Goal: Information Seeking & Learning: Learn about a topic

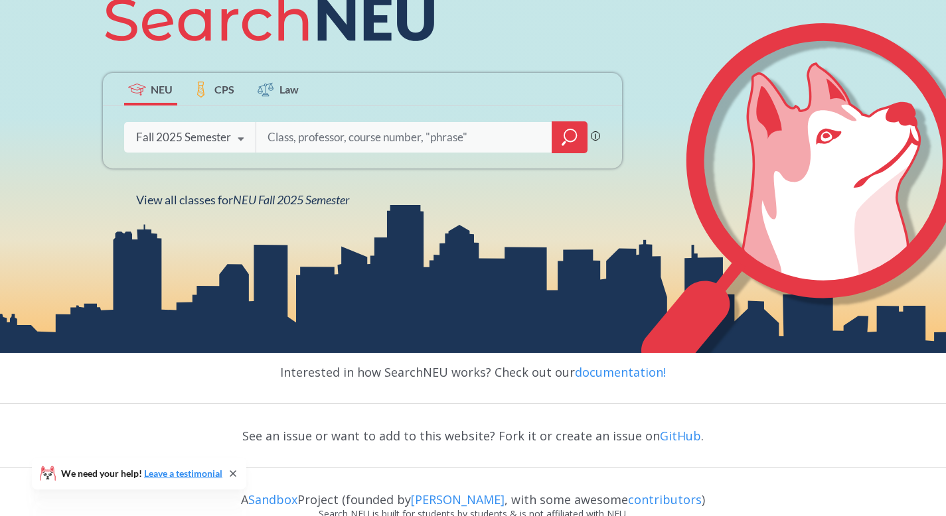
scroll to position [141, 0]
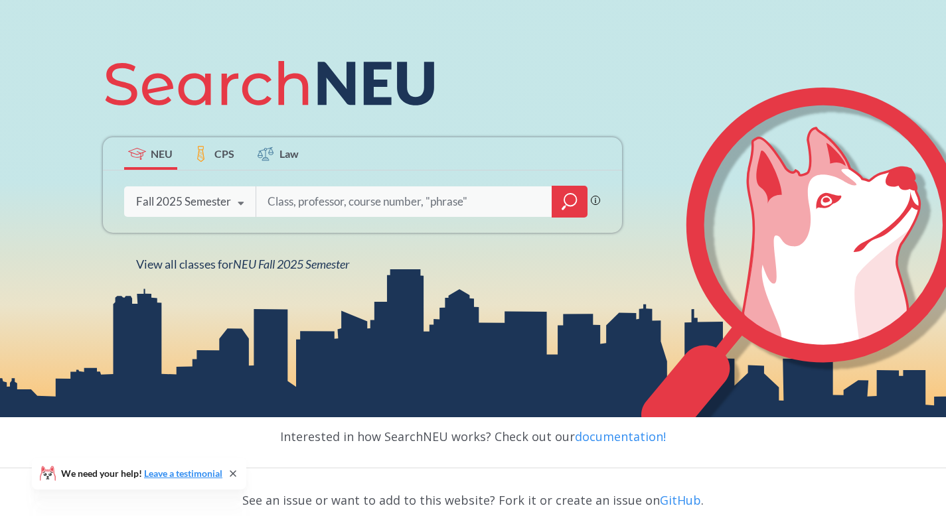
click at [247, 200] on icon at bounding box center [240, 203] width 25 height 37
click at [210, 159] on label "CPS" at bounding box center [214, 153] width 53 height 33
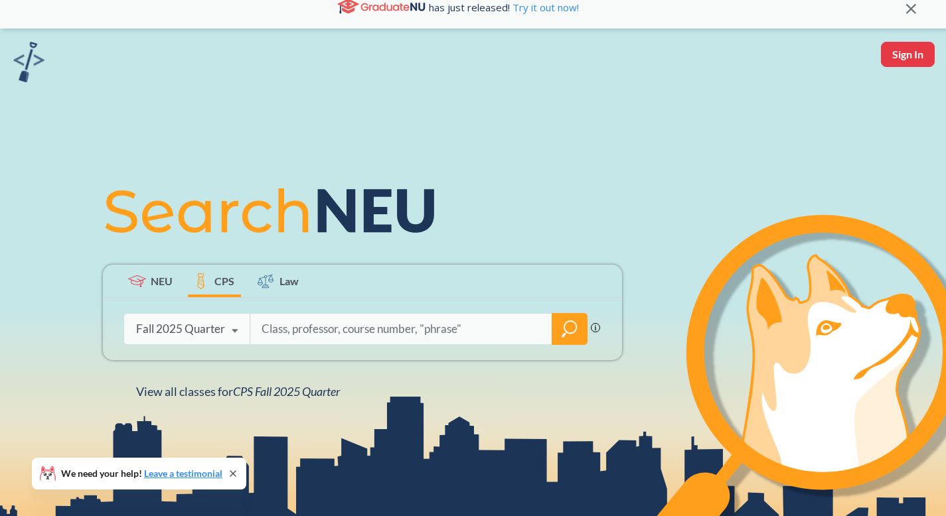
scroll to position [25, 0]
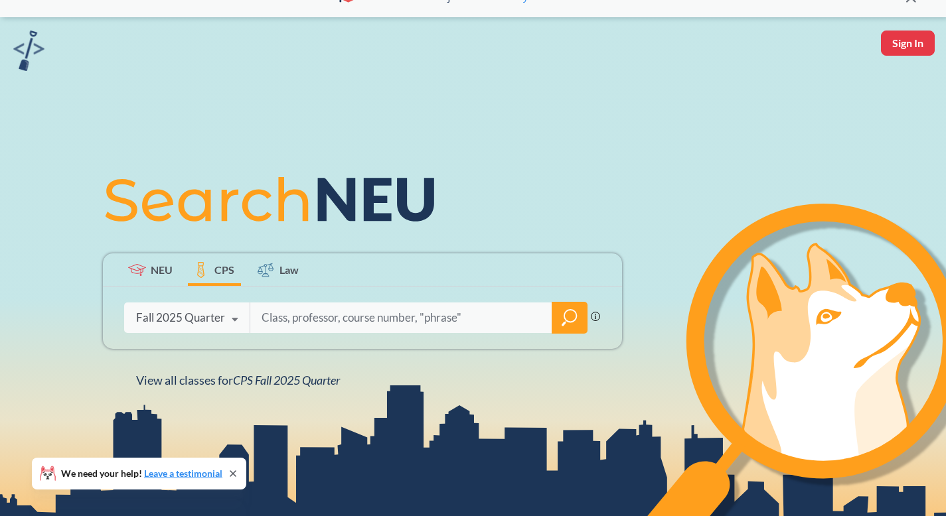
click at [267, 264] on icon at bounding box center [266, 270] width 16 height 16
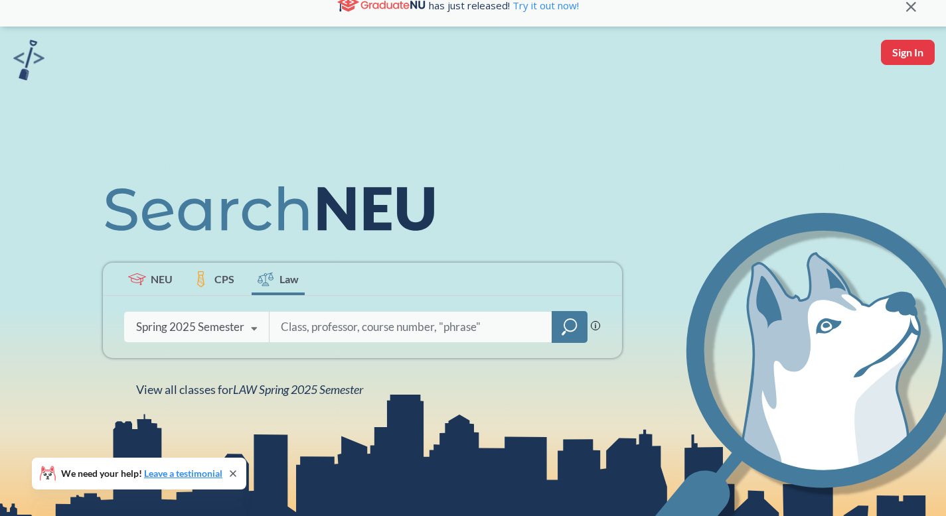
scroll to position [106, 0]
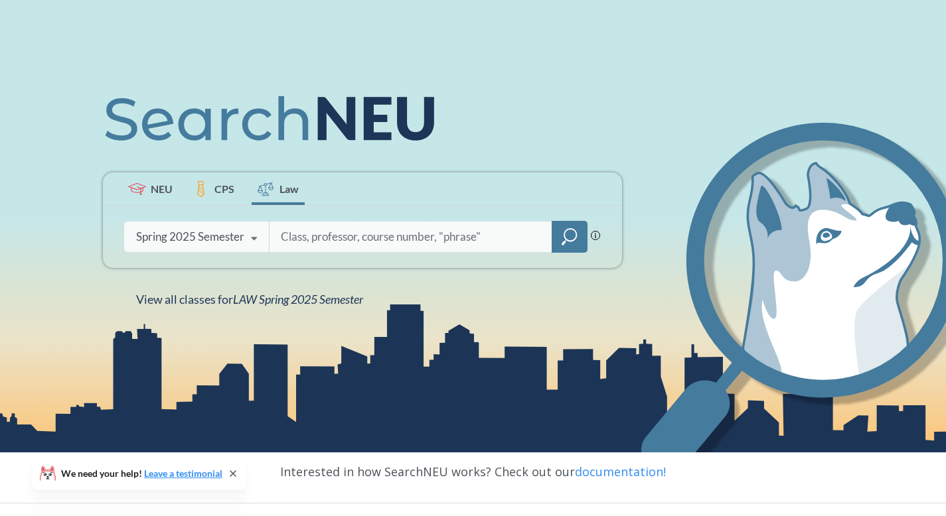
click at [165, 193] on span "NEU" at bounding box center [162, 188] width 22 height 15
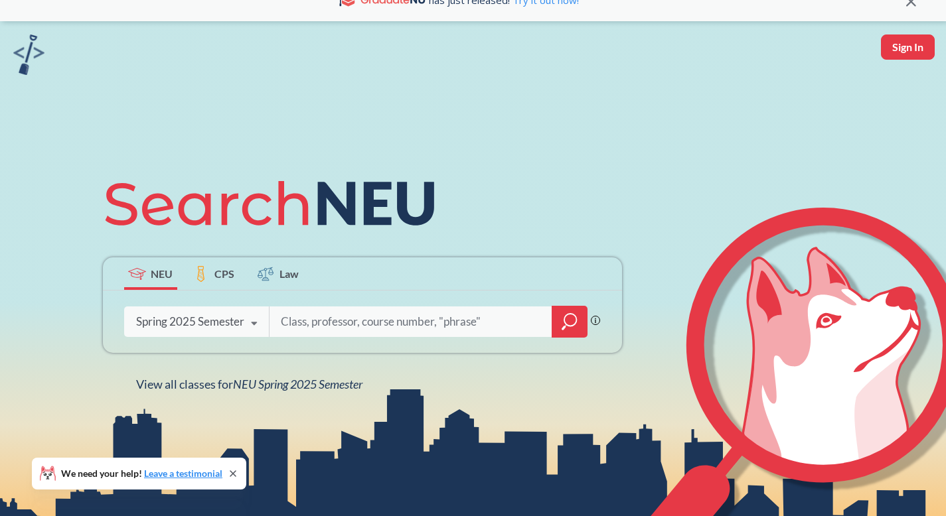
scroll to position [48, 0]
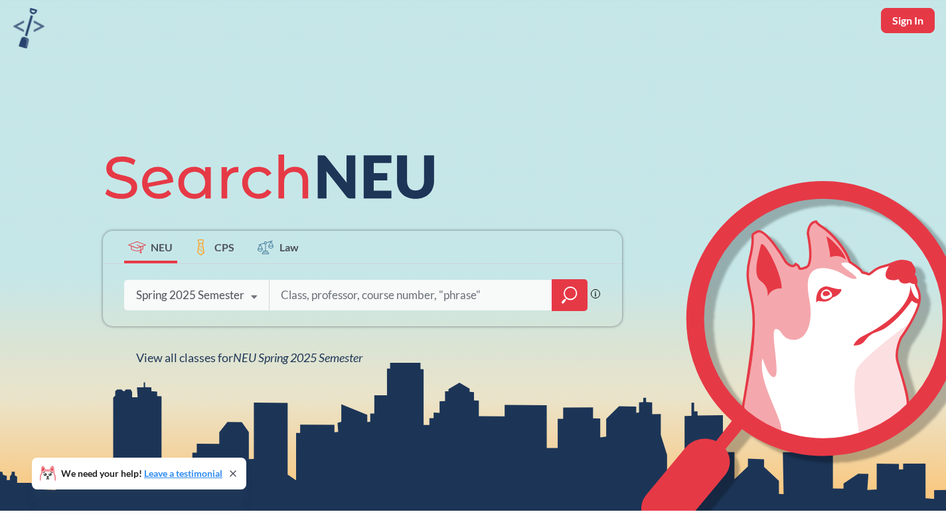
click at [884, 23] on button "Sign In" at bounding box center [908, 20] width 54 height 25
select select "US"
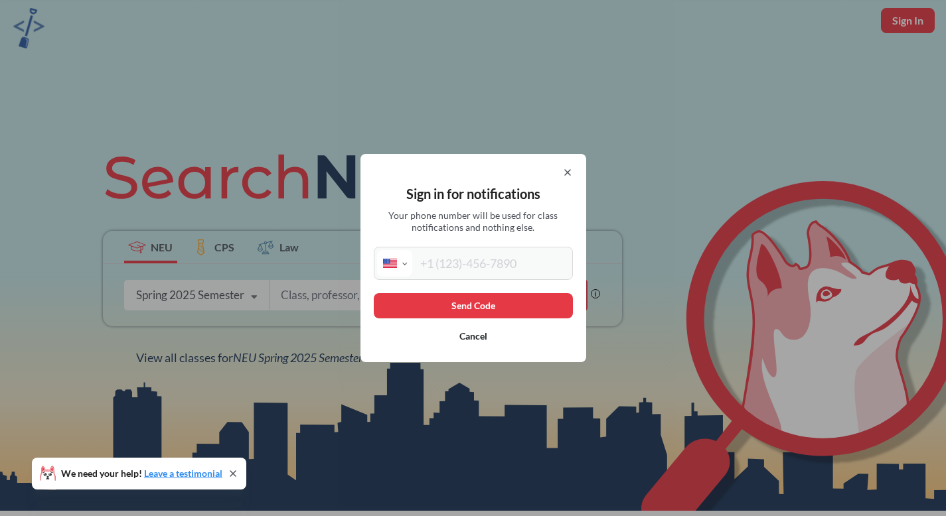
click at [487, 271] on input "tel" at bounding box center [490, 263] width 157 height 27
type input "[PHONE_NUMBER]"
click at [461, 298] on button "Send Code" at bounding box center [473, 305] width 199 height 25
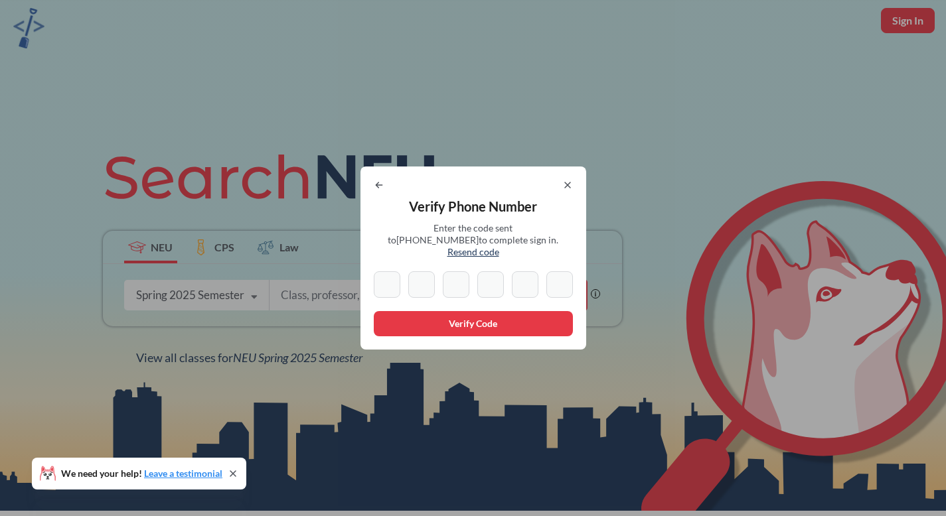
type input "5"
type input "1"
type input "6"
type input "5"
type input "7"
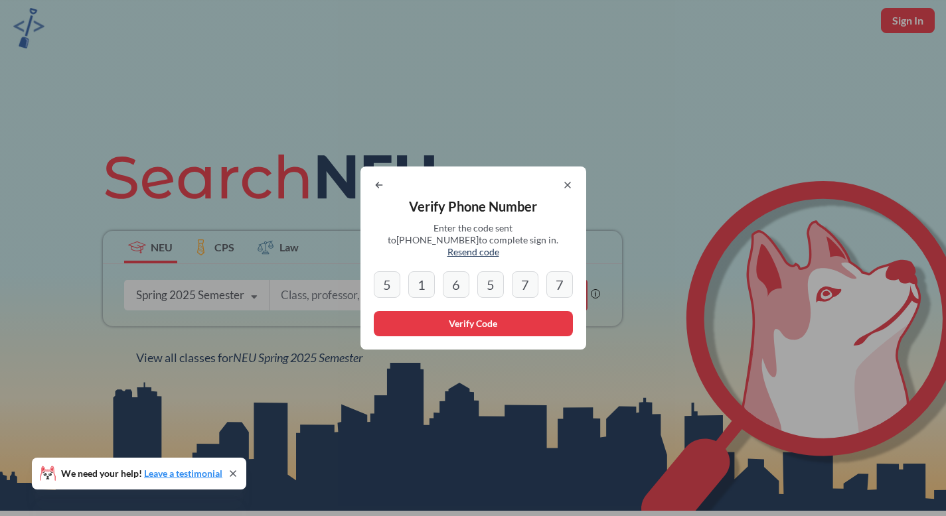
type input "7"
click at [465, 314] on button "Verify Code" at bounding box center [473, 323] width 199 height 25
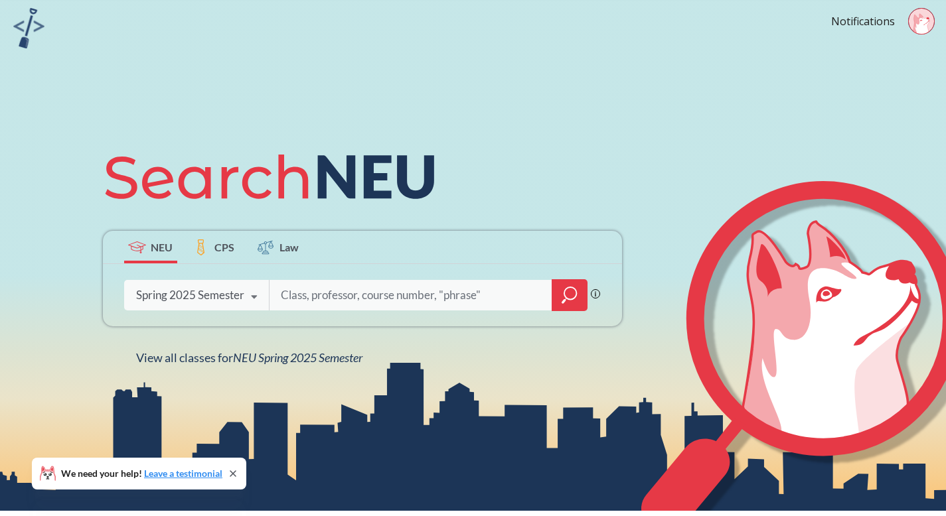
click at [915, 20] on icon at bounding box center [918, 23] width 11 height 19
click at [649, 107] on div "NEU CPS Law Phrase search guarantees the exact search appears in the results. E…" at bounding box center [473, 253] width 946 height 516
click at [229, 469] on icon at bounding box center [233, 474] width 11 height 11
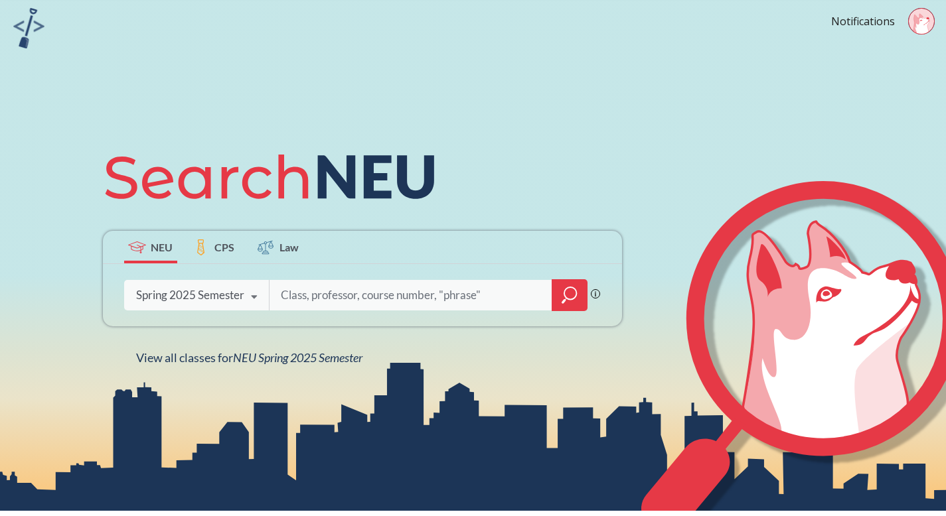
click at [181, 297] on div "Spring 2025 Semester" at bounding box center [190, 295] width 108 height 15
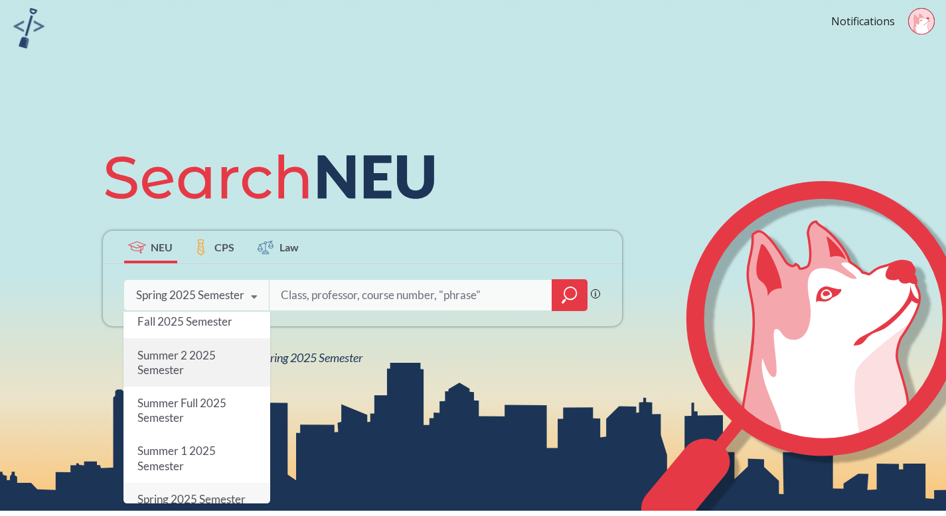
scroll to position [0, 0]
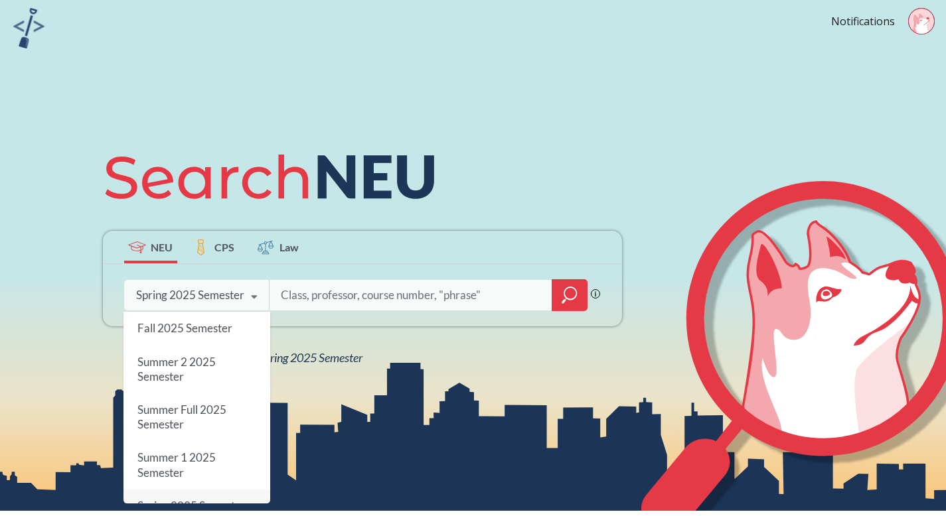
click at [193, 323] on span "Fall 2025 Semester" at bounding box center [184, 328] width 95 height 14
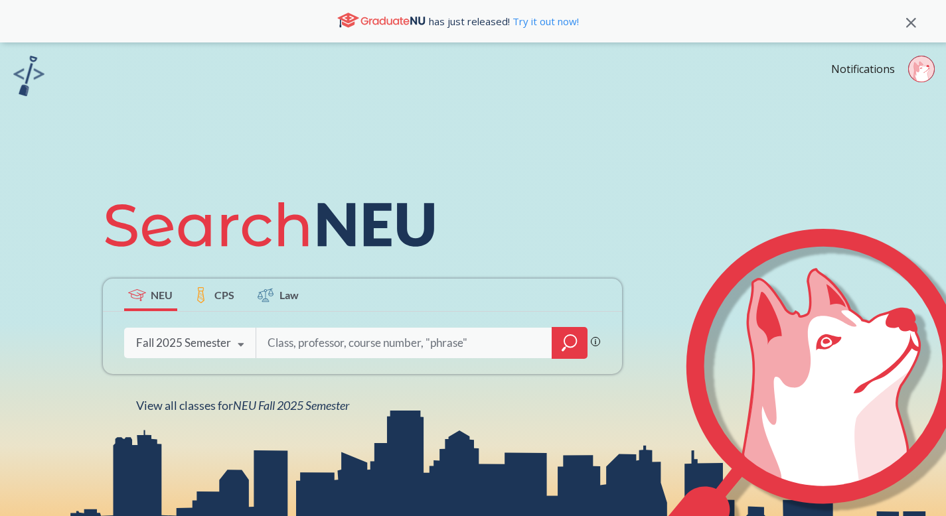
click at [572, 335] on icon "magnifying glass" at bounding box center [570, 343] width 16 height 19
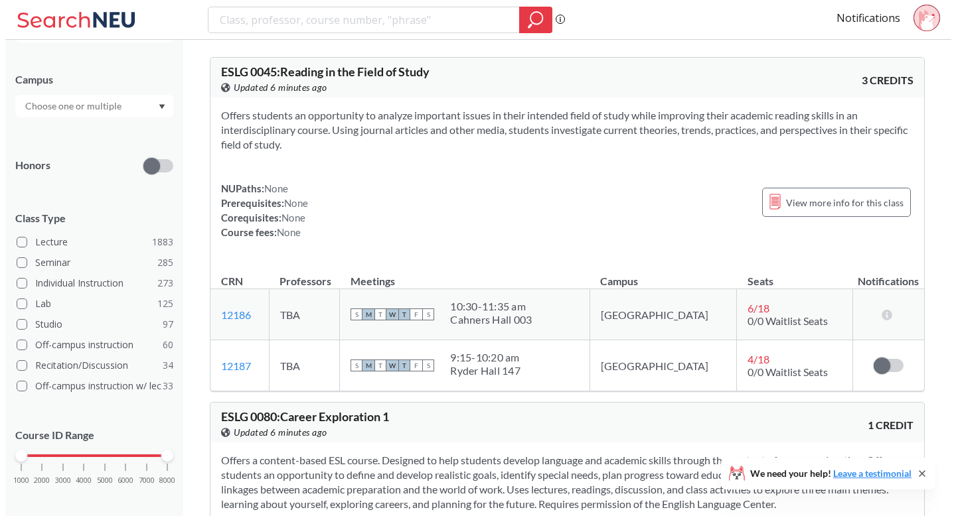
scroll to position [260, 0]
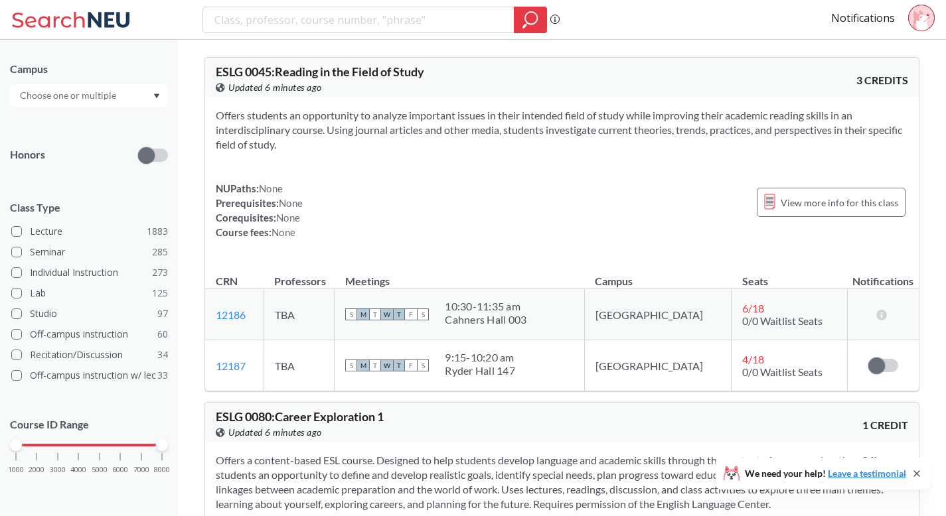
click at [147, 155] on span at bounding box center [146, 155] width 17 height 17
click at [138, 123] on input "checkbox" at bounding box center [138, 123] width 0 height 0
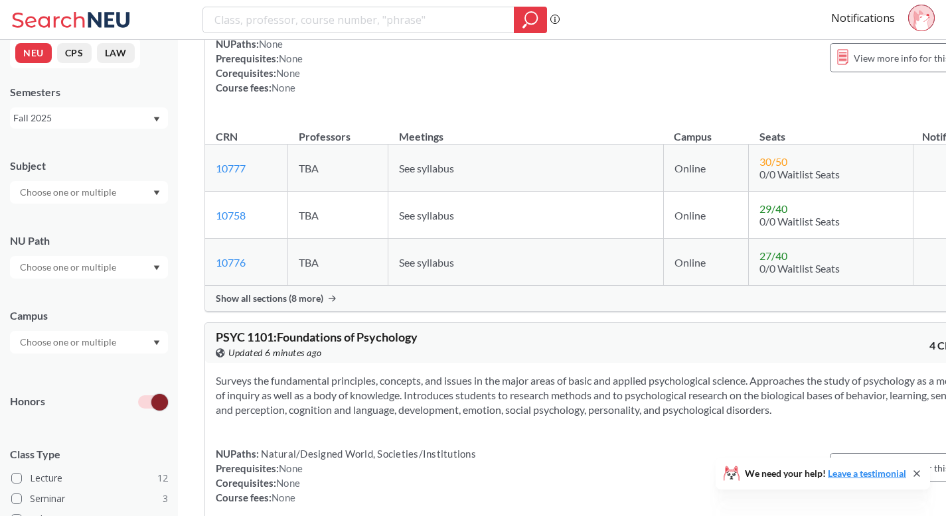
scroll to position [3, 0]
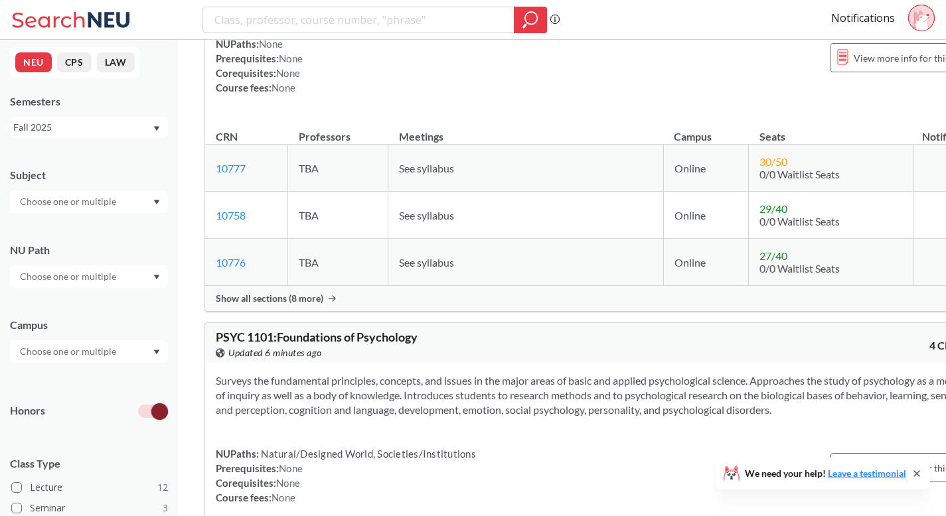
click at [73, 274] on input "text" at bounding box center [69, 277] width 112 height 16
click at [72, 252] on div "NU Path" at bounding box center [89, 250] width 158 height 15
click at [96, 204] on input "text" at bounding box center [69, 202] width 112 height 16
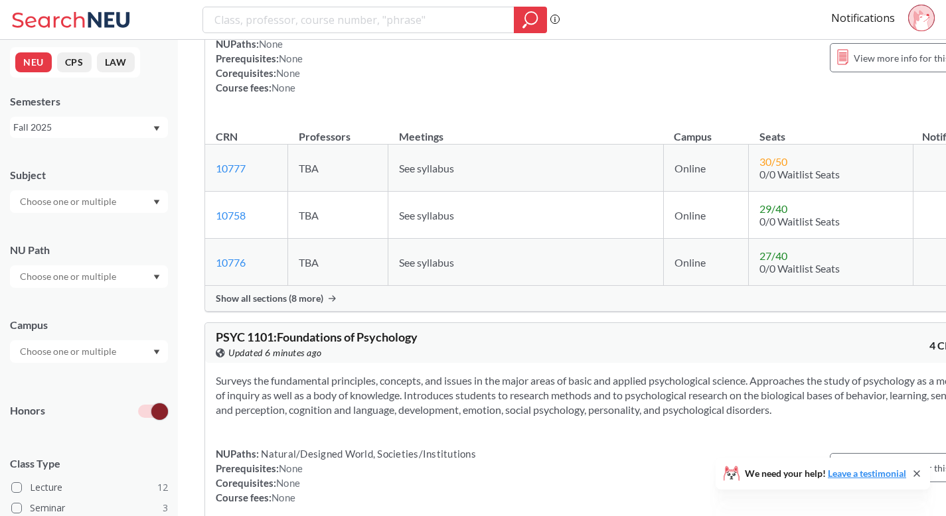
click at [99, 185] on div "Subject" at bounding box center [89, 184] width 158 height 58
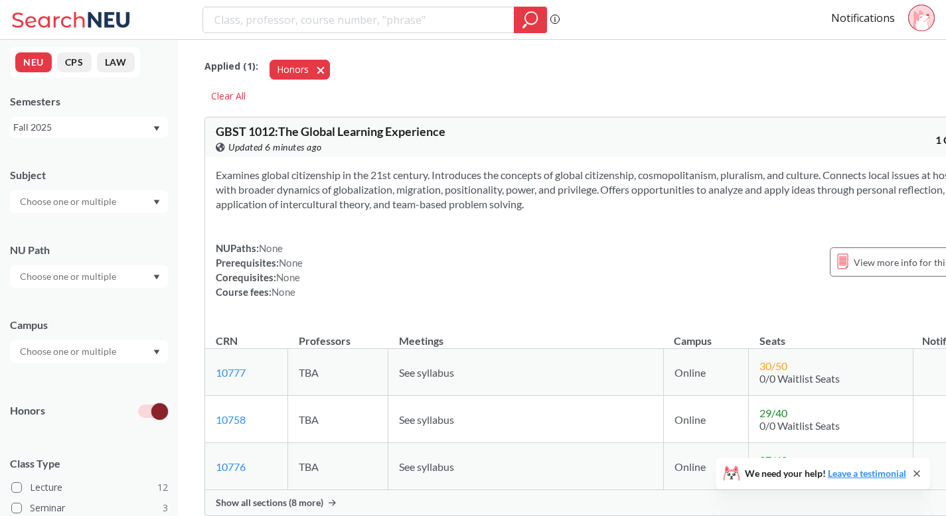
click at [325, 72] on span "button" at bounding box center [325, 69] width 0 height 13
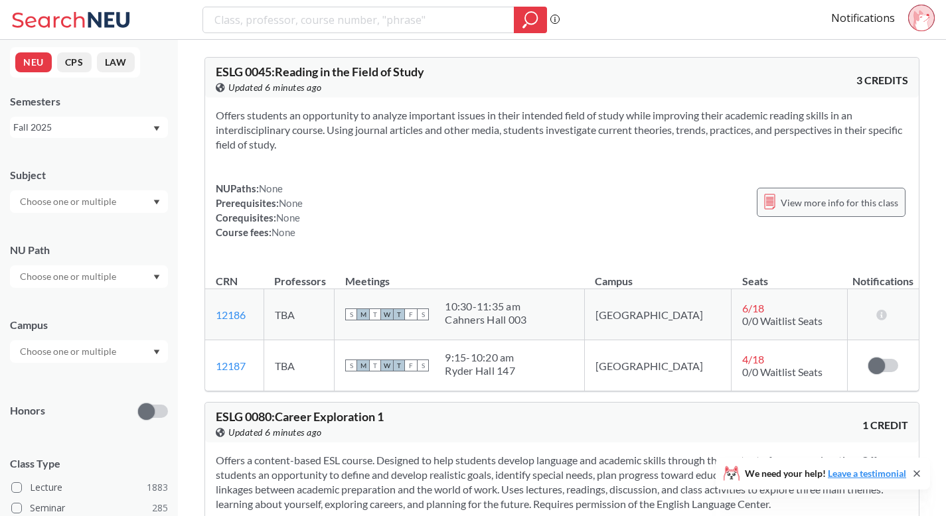
click at [827, 200] on span "View more info for this class" at bounding box center [840, 203] width 118 height 17
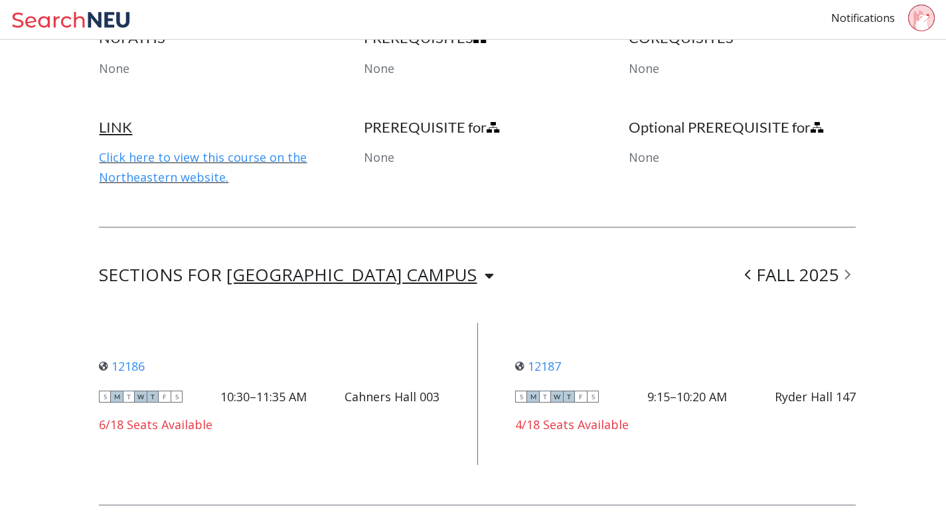
scroll to position [846, 0]
